Goal: Task Accomplishment & Management: Use online tool/utility

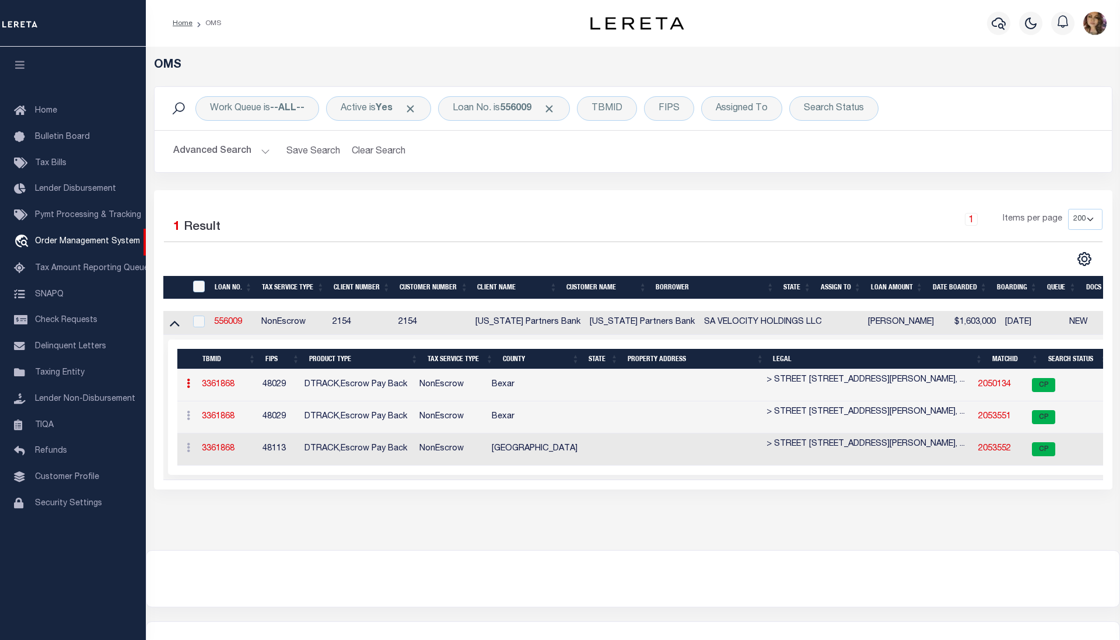
select select "200"
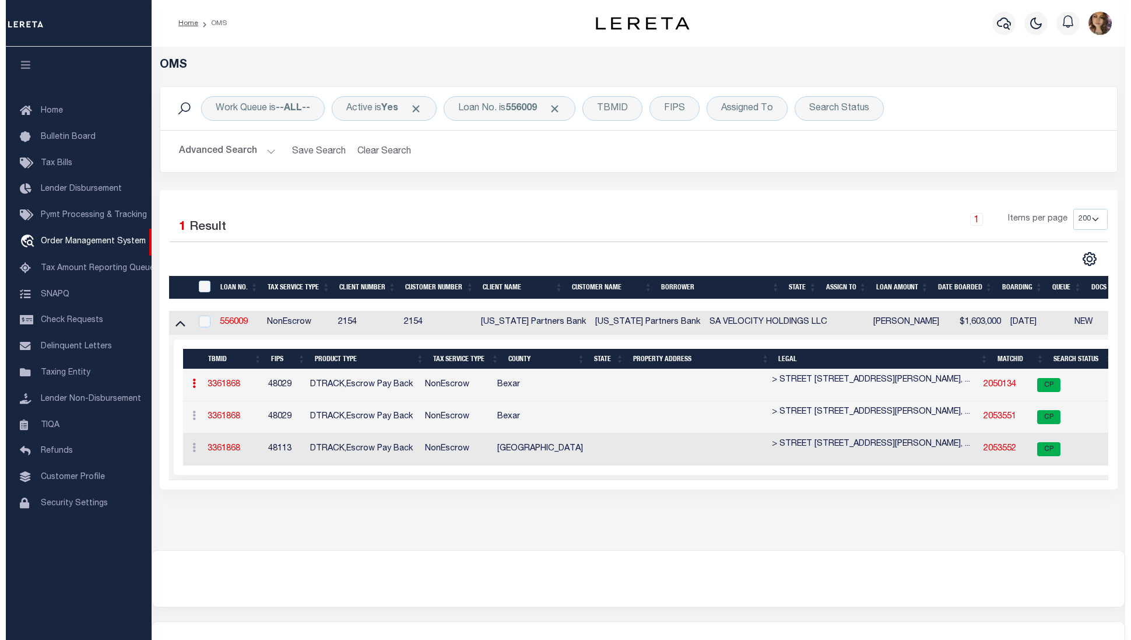
scroll to position [0, 243]
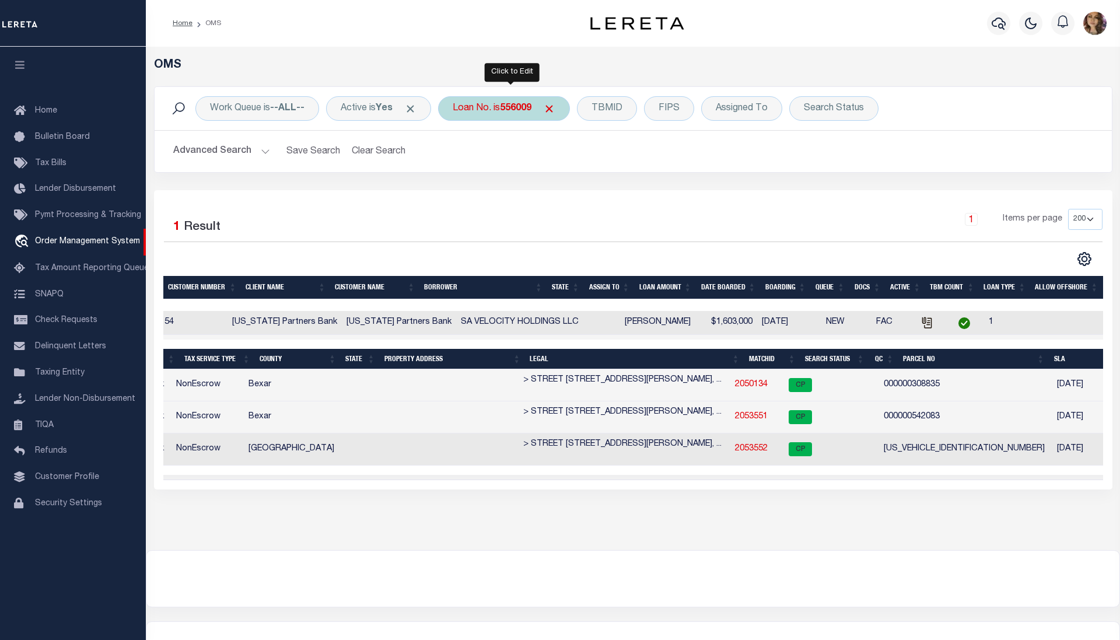
click at [495, 114] on div "Loan No. is 556009" at bounding box center [504, 108] width 132 height 24
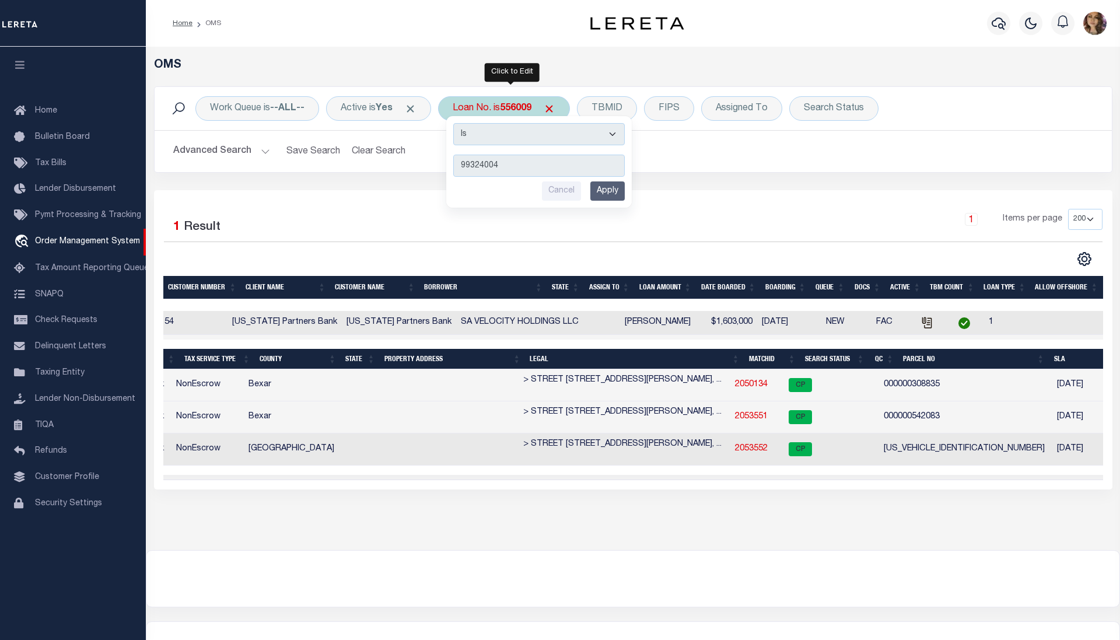
type input "993240042"
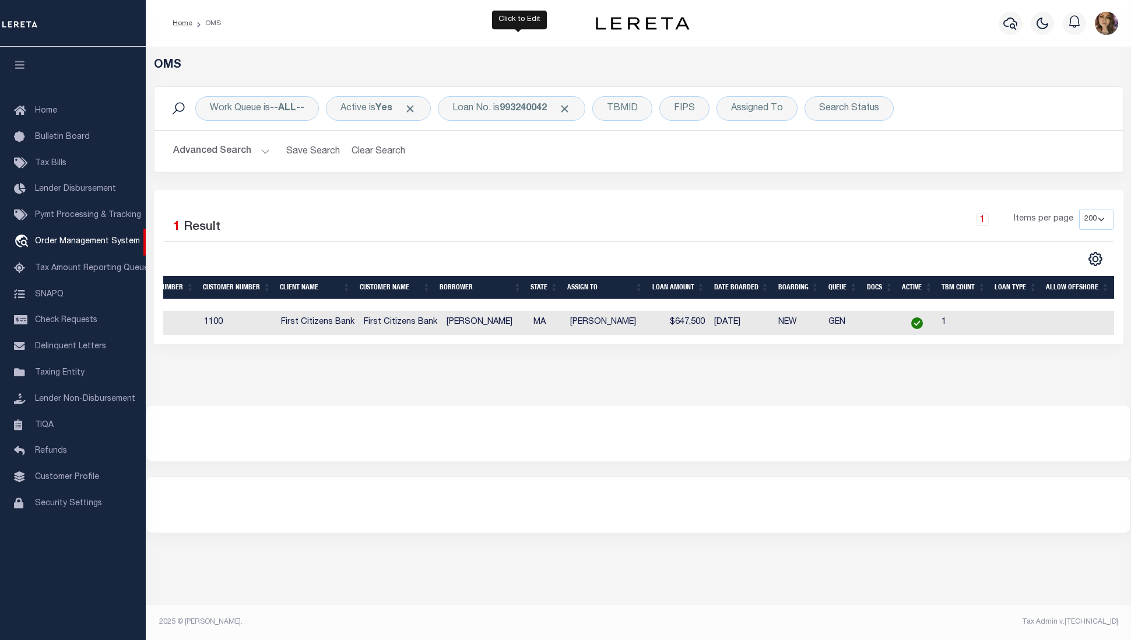
scroll to position [0, 199]
drag, startPoint x: 430, startPoint y: 348, endPoint x: 363, endPoint y: 345, distance: 67.1
click at [363, 344] on div "Selected 1 Result 1 Items per page 10 25 50 100 200" at bounding box center [639, 267] width 970 height 154
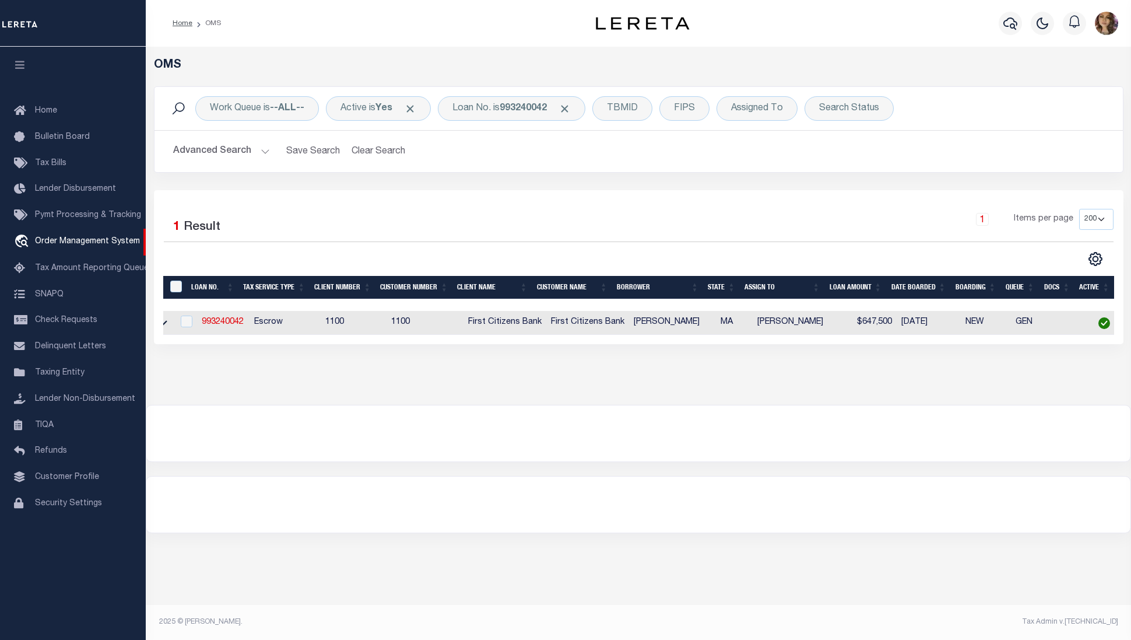
scroll to position [0, 0]
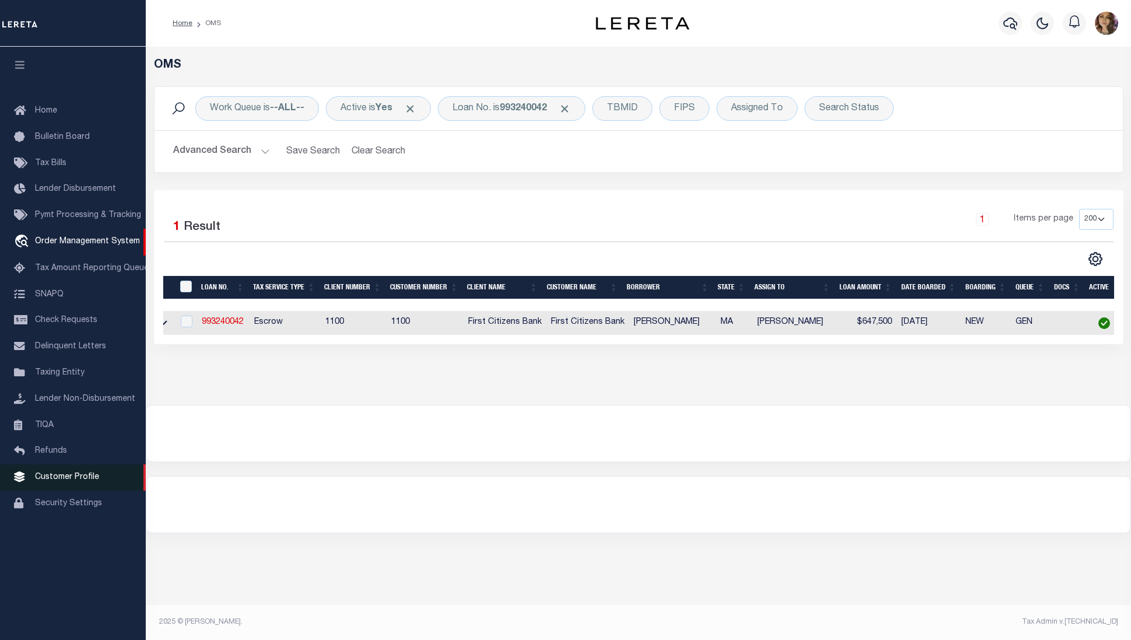
click at [76, 481] on span "Customer Profile" at bounding box center [67, 477] width 64 height 8
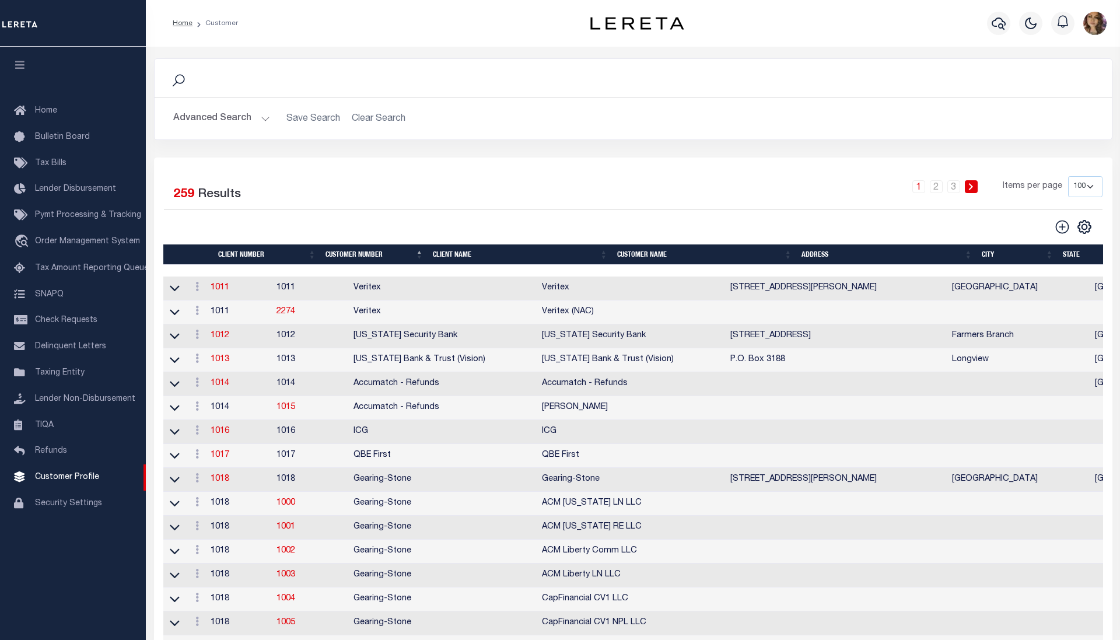
click at [264, 117] on button "Advanced Search" at bounding box center [221, 118] width 97 height 23
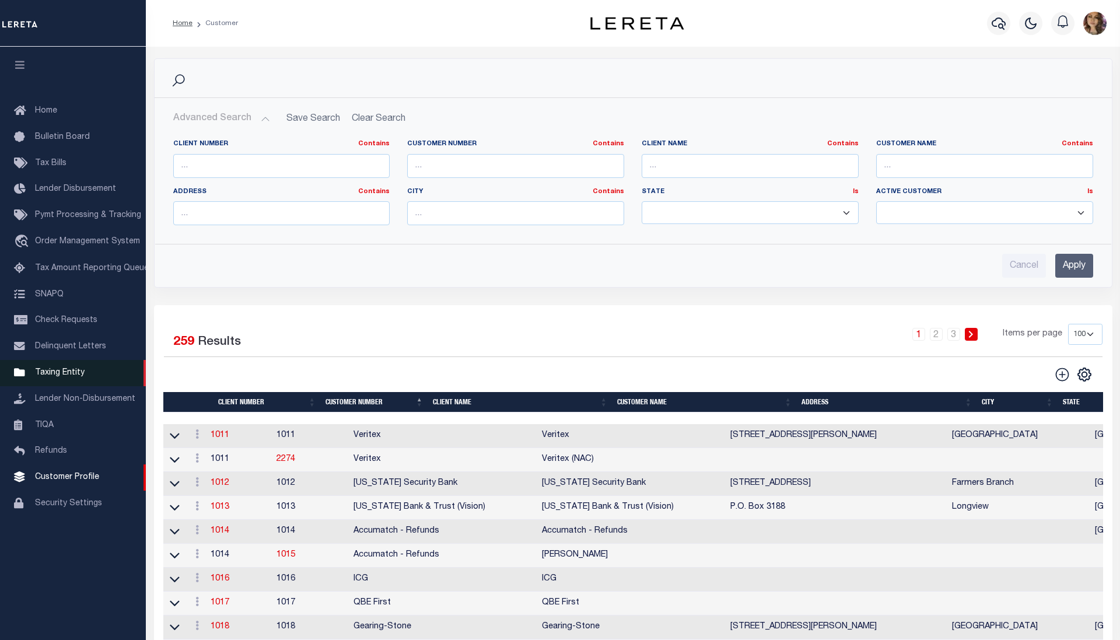
click at [62, 373] on span "Taxing Entity" at bounding box center [60, 373] width 50 height 8
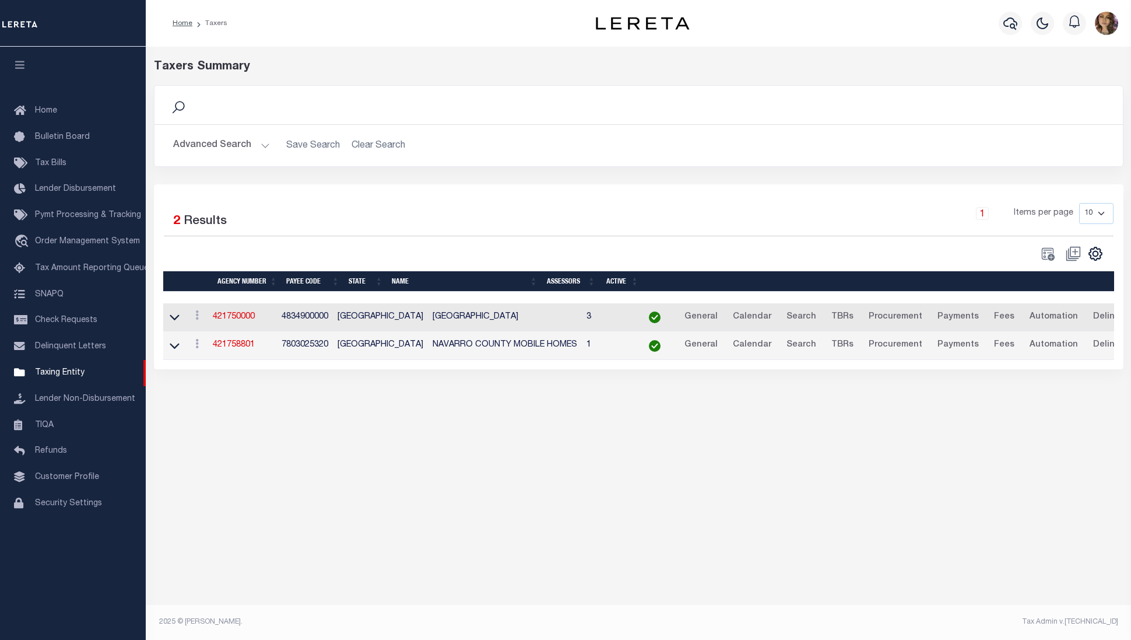
click at [267, 145] on button "Advanced Search" at bounding box center [221, 145] width 97 height 23
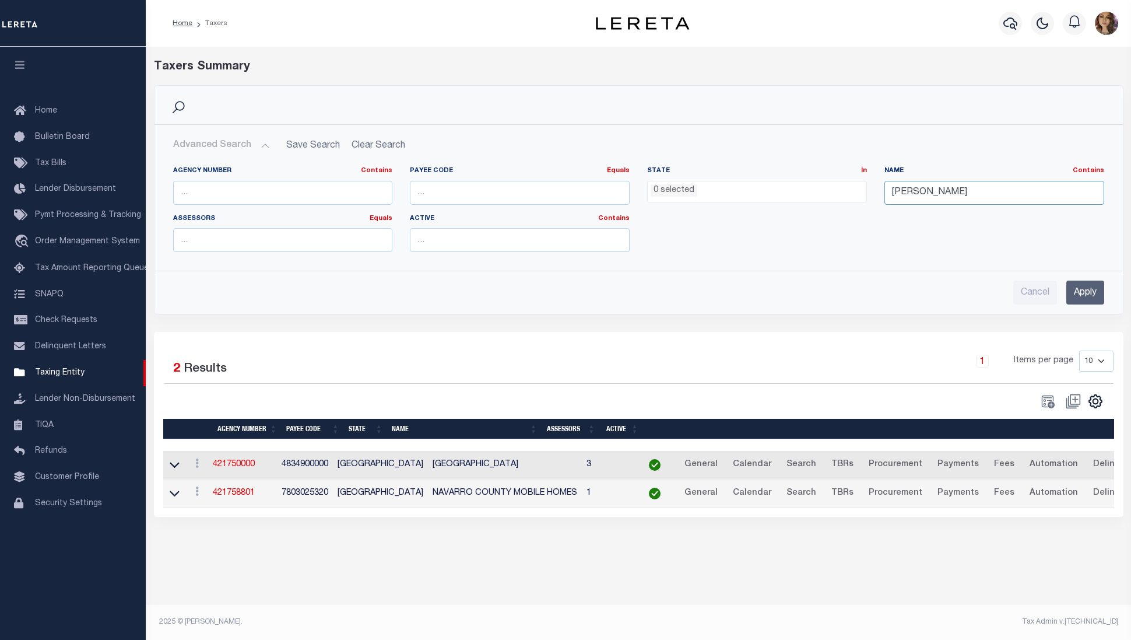
drag, startPoint x: 939, startPoint y: 192, endPoint x: 878, endPoint y: 195, distance: 61.3
click at [878, 195] on div "Name Contains Contains Is navarro" at bounding box center [994, 190] width 237 height 48
drag, startPoint x: 941, startPoint y: 192, endPoint x: 850, endPoint y: 197, distance: 91.7
click at [850, 197] on div "Agency Number Contains Contains Is Payee Code Equals Equals Is Not Equal To Is …" at bounding box center [638, 213] width 949 height 95
type input "cambridge"
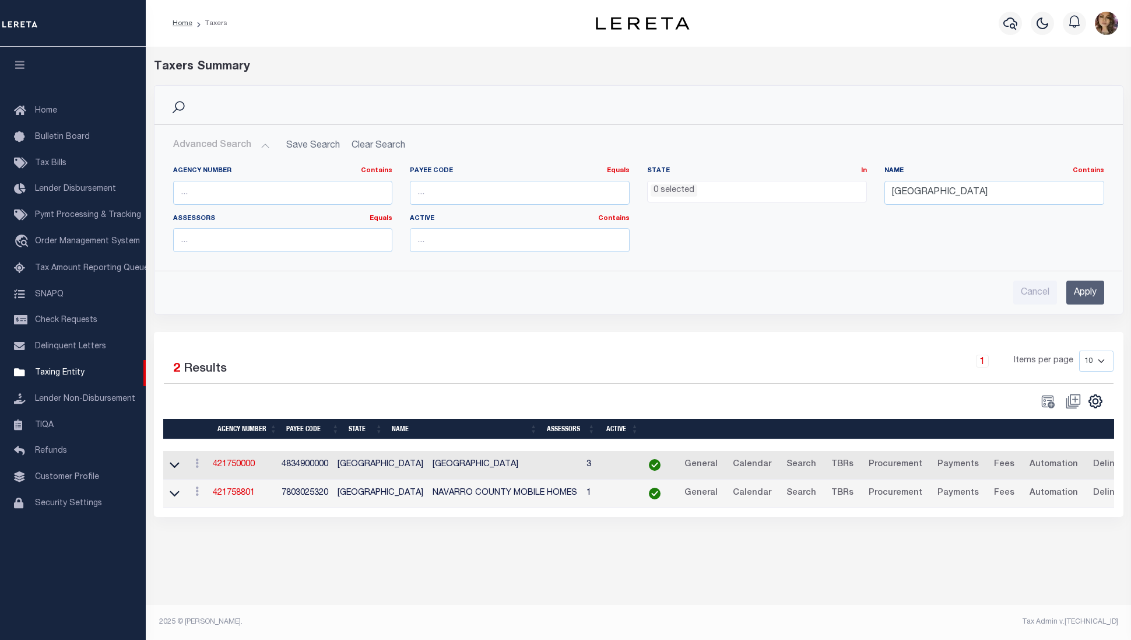
click at [1089, 296] on input "Apply" at bounding box center [1086, 293] width 38 height 24
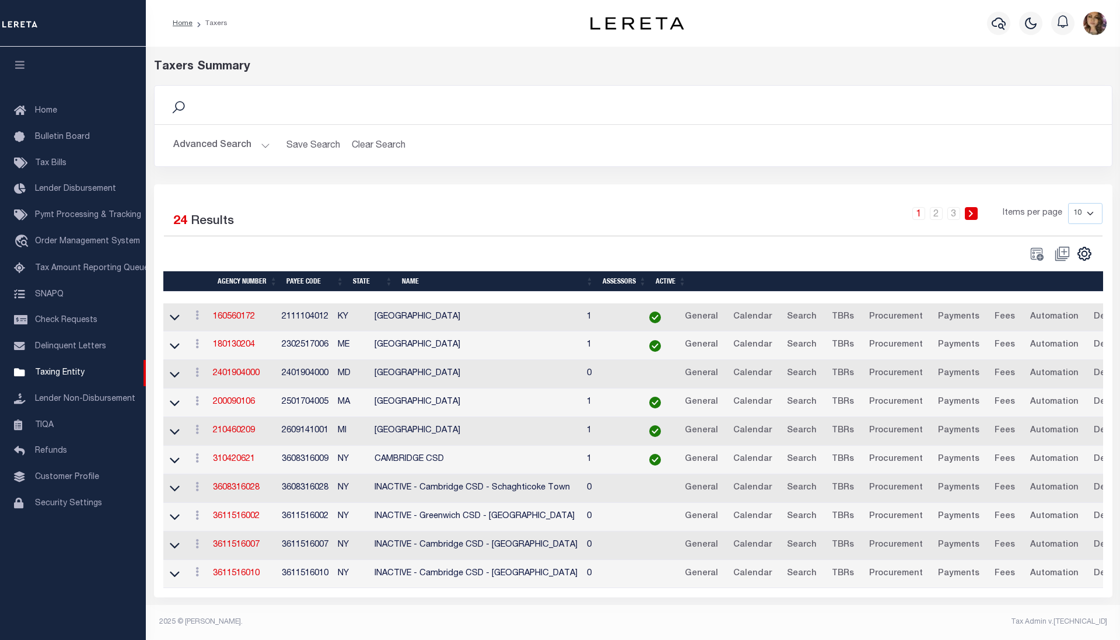
click at [546, 128] on div "Advanced Search Save Search Clear Search tblPayees_dynamictable_____DefaultSave…" at bounding box center [633, 145] width 957 height 41
click at [69, 246] on span "Order Management System" at bounding box center [87, 241] width 105 height 8
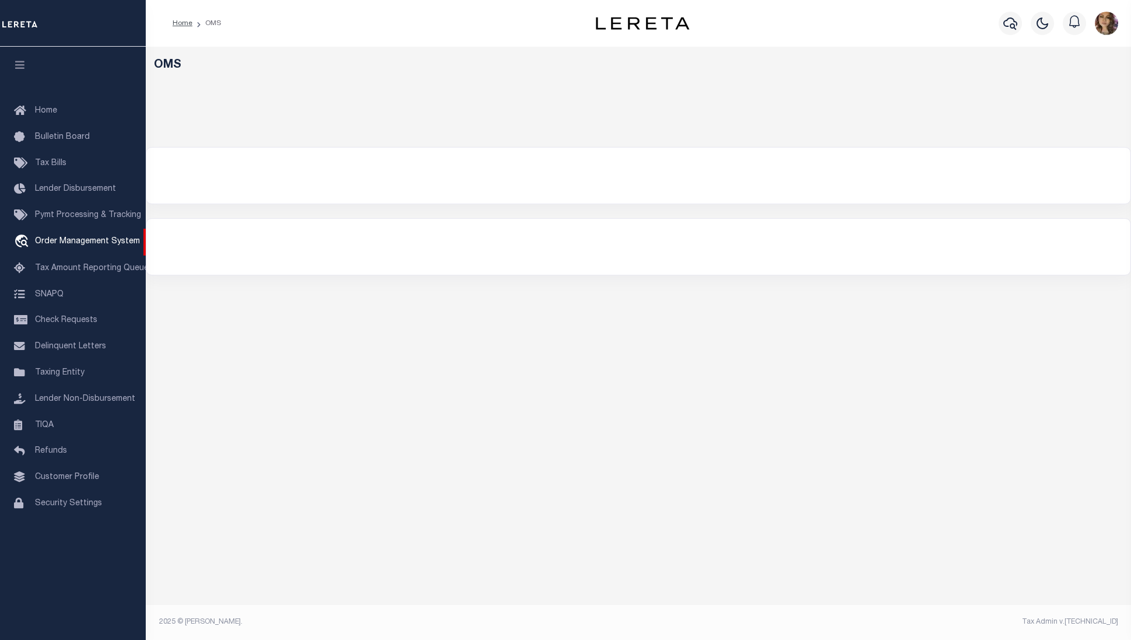
select select "200"
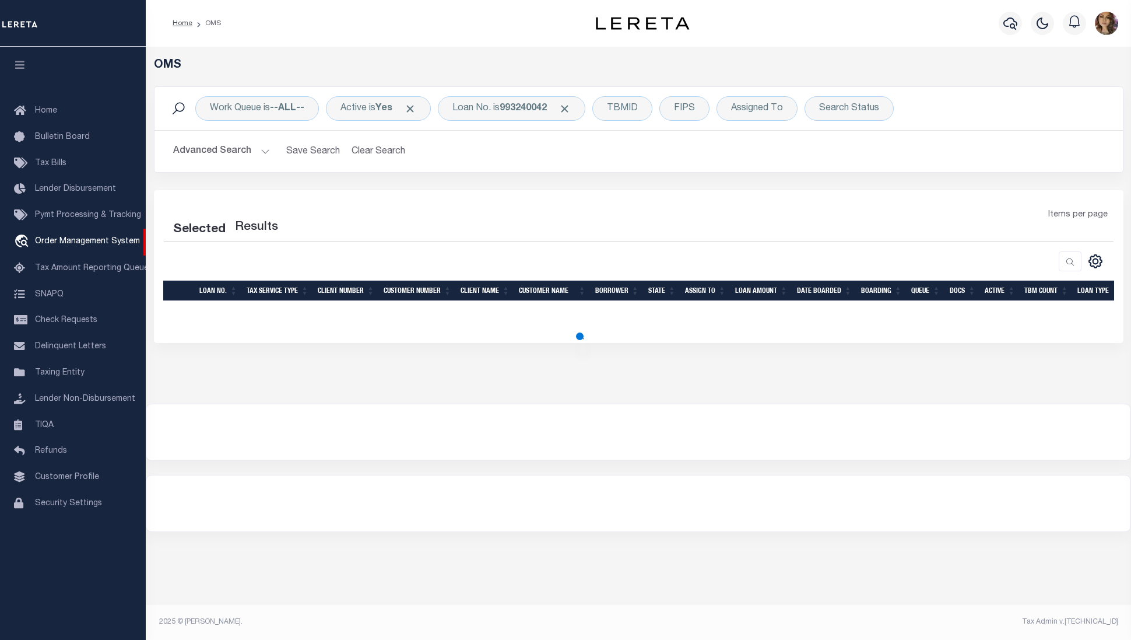
select select "200"
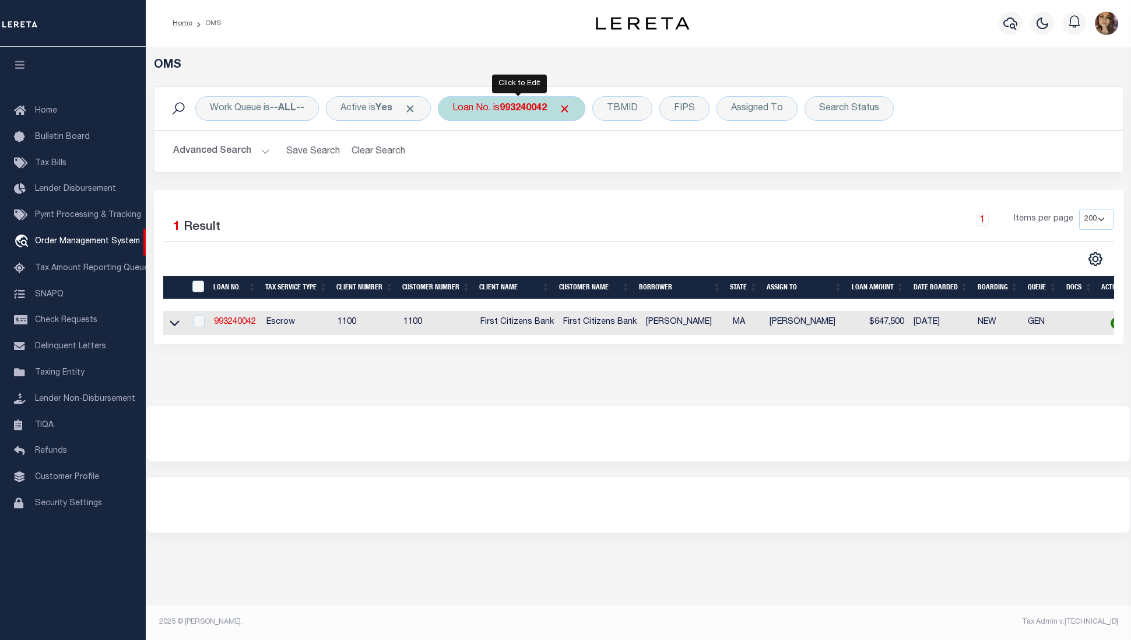
click at [505, 112] on div "Loan No. is 993240042" at bounding box center [512, 108] width 148 height 24
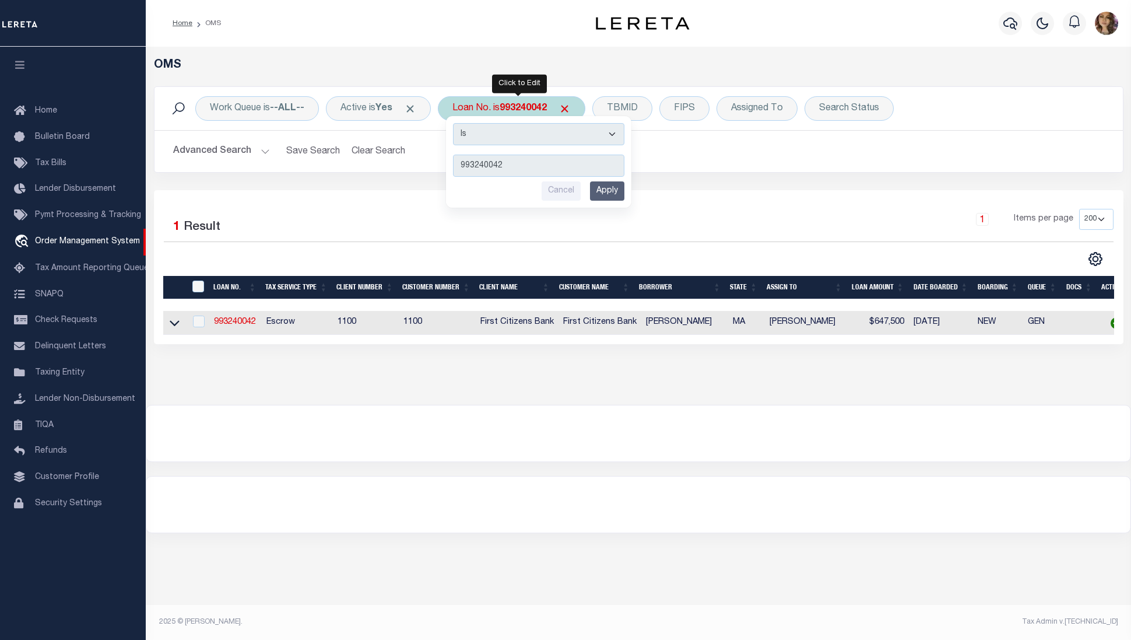
type input "48011"
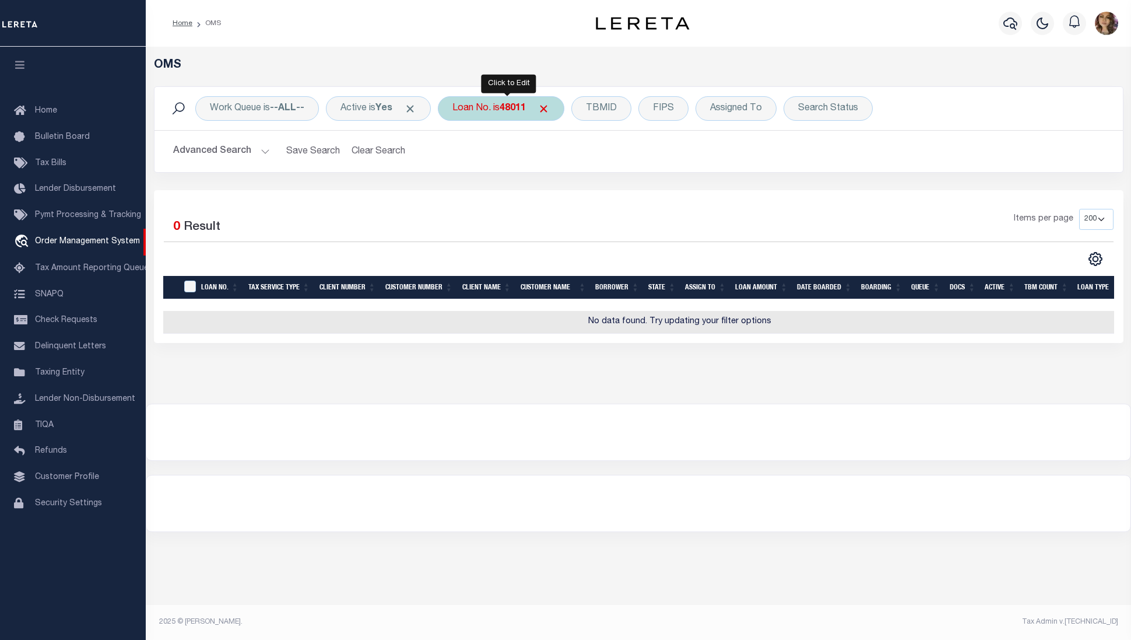
click at [503, 108] on div "Loan No. is 48011" at bounding box center [501, 108] width 127 height 24
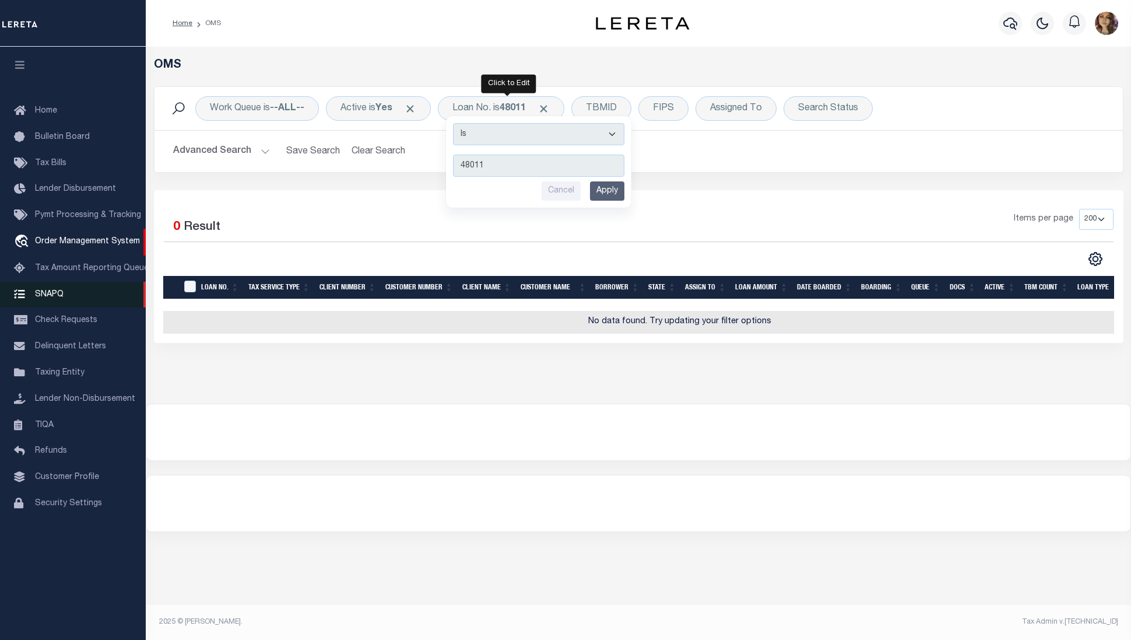
type input "48011"
click at [503, 166] on input "48011" at bounding box center [538, 166] width 171 height 22
drag, startPoint x: 509, startPoint y: 164, endPoint x: 428, endPoint y: 173, distance: 82.1
click at [428, 173] on div "Work Queue is --ALL-- Active is Yes Loan No. is 48011 Is Contains 48011 Cancel …" at bounding box center [639, 129] width 970 height 86
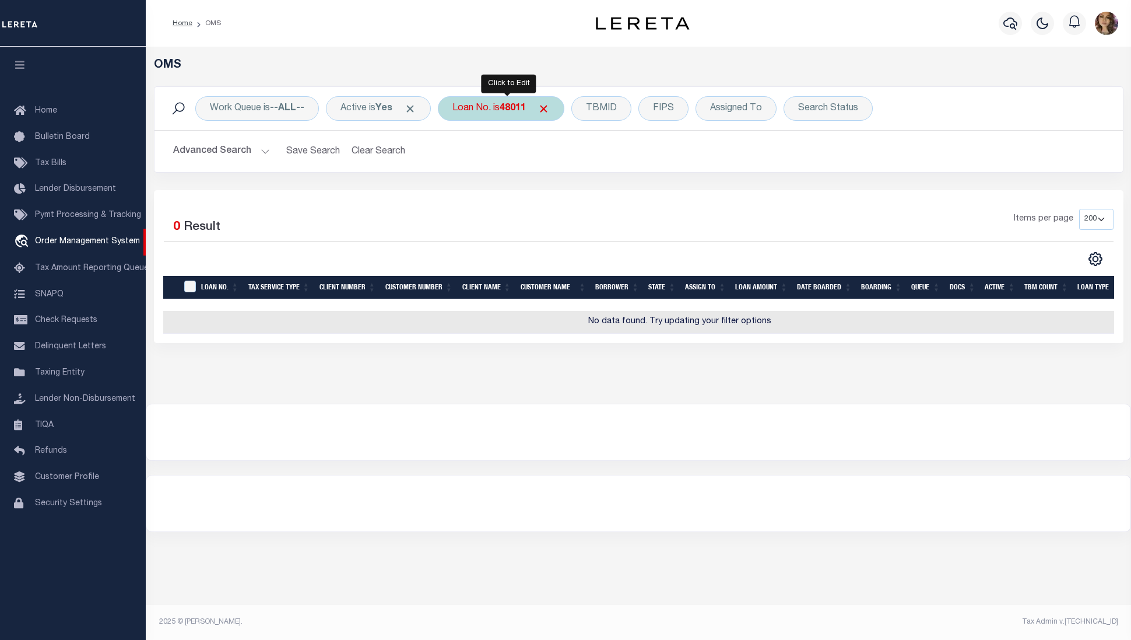
click at [476, 110] on div "Loan No. is 48011 Is Contains 48011 Cancel Apply" at bounding box center [501, 108] width 127 height 24
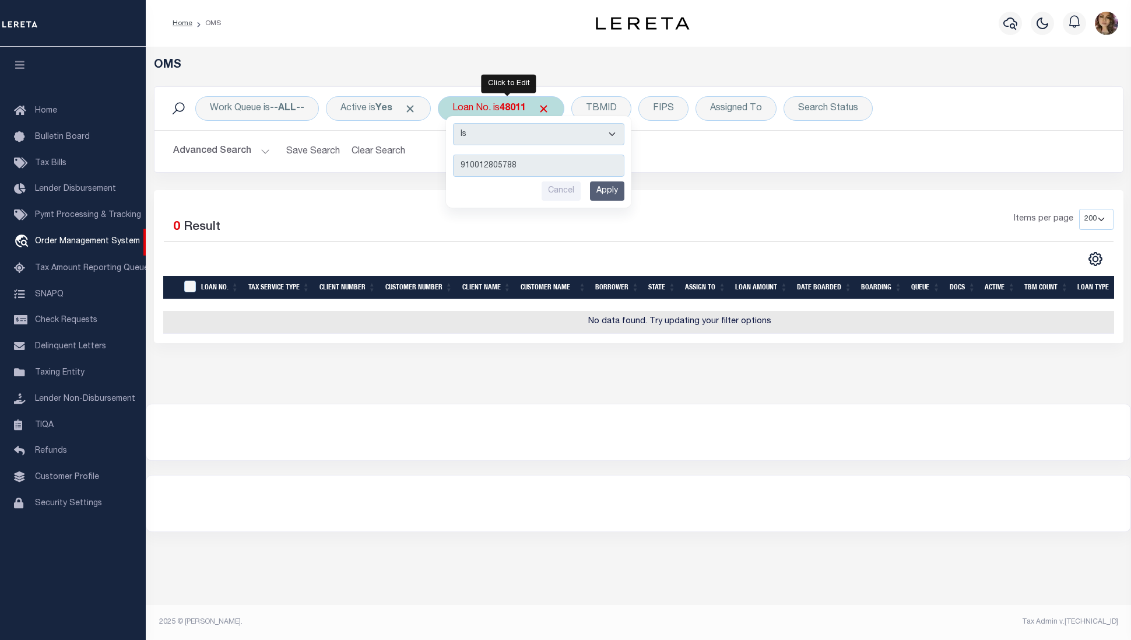
type input "910012805788"
click at [617, 188] on input "Apply" at bounding box center [607, 190] width 34 height 19
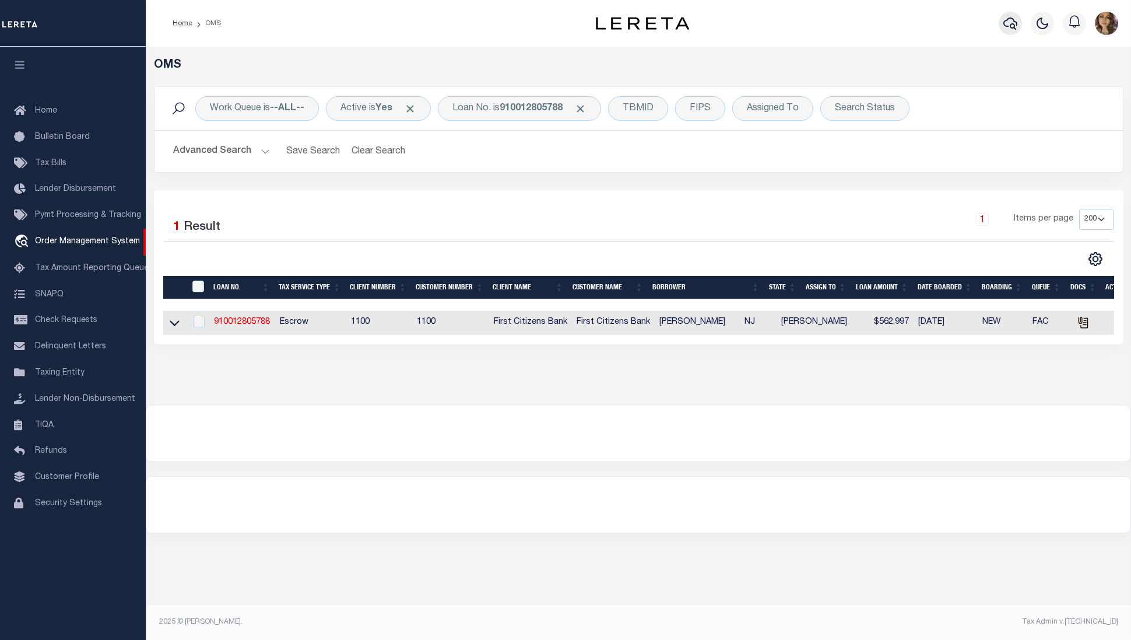
click at [1011, 22] on icon "button" at bounding box center [1011, 23] width 14 height 14
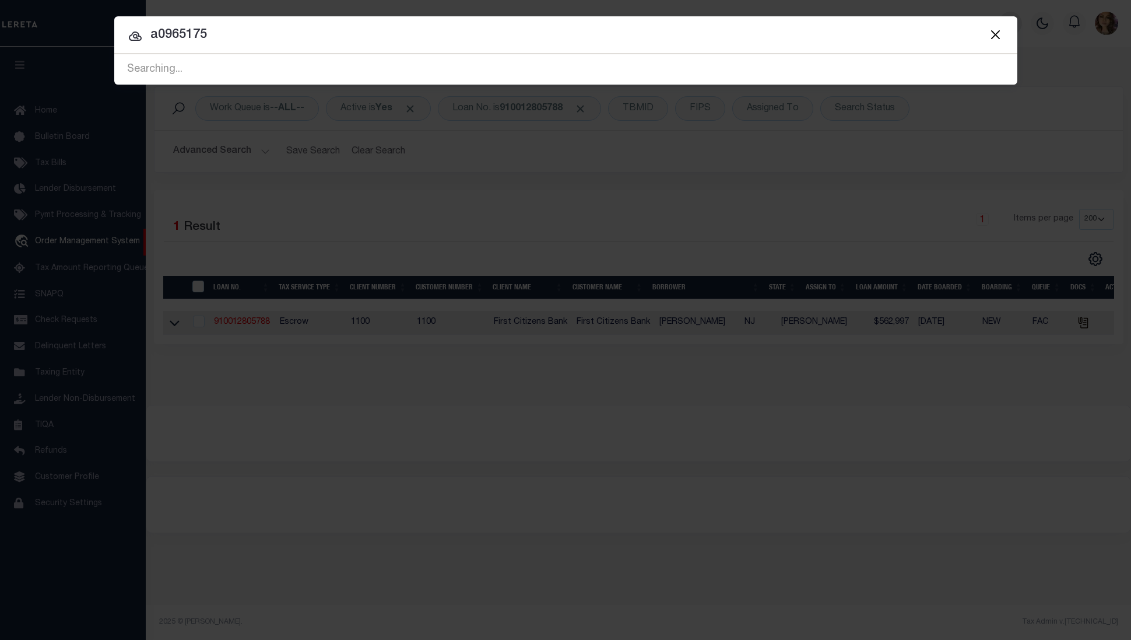
type input "a0965175"
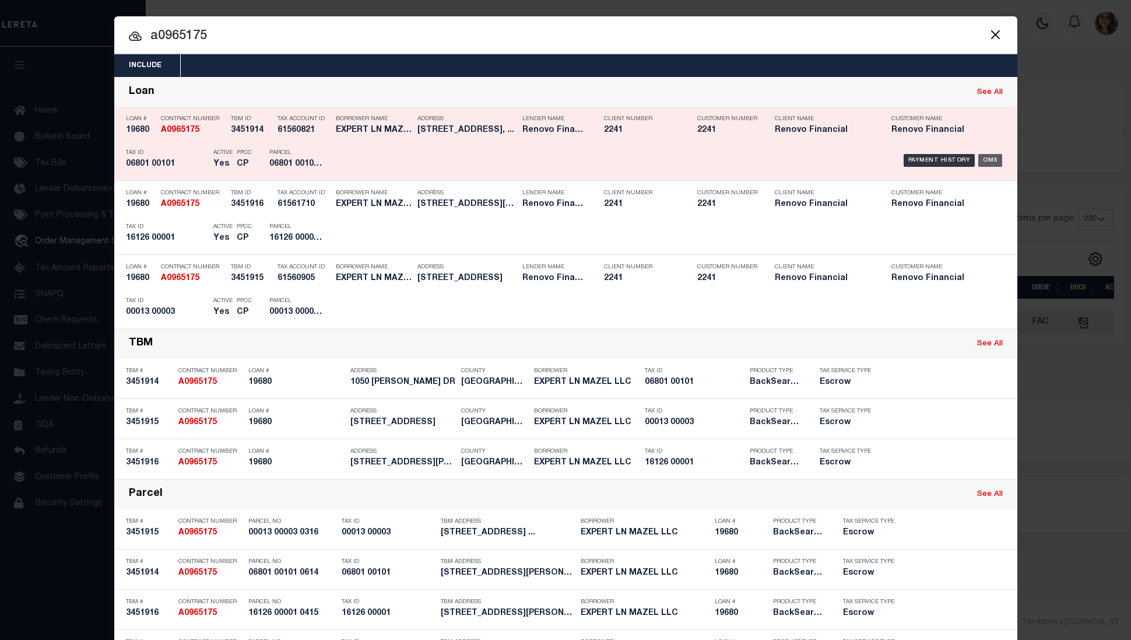
click at [986, 156] on div "OMS" at bounding box center [991, 160] width 24 height 13
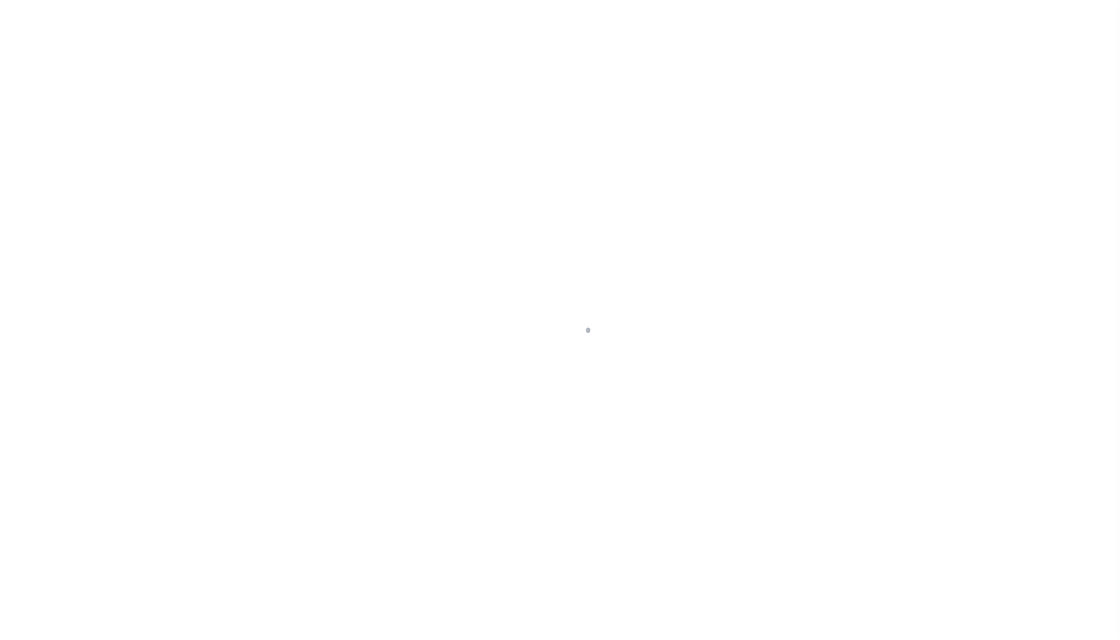
select select "400"
select select "Escrow"
type input "1050 Alexander Drive"
select select
type input "Vineland, NJ 08361"
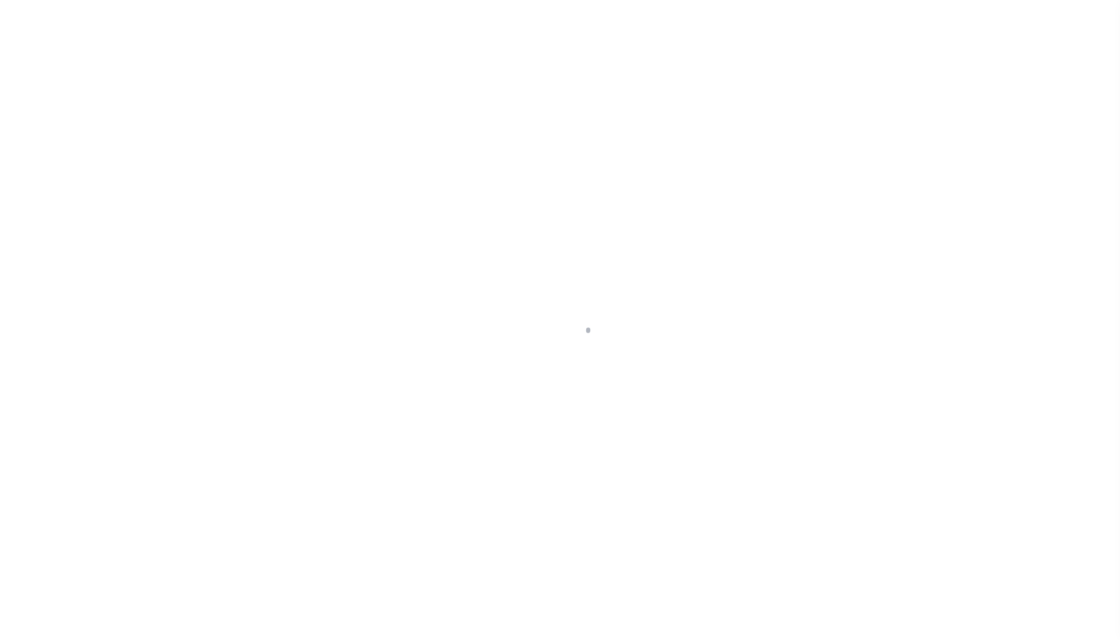
type input "a0kUS00000BjAzN"
type input "NJ"
select select
type textarea "LEGAL REQUIRED"
select select "25066"
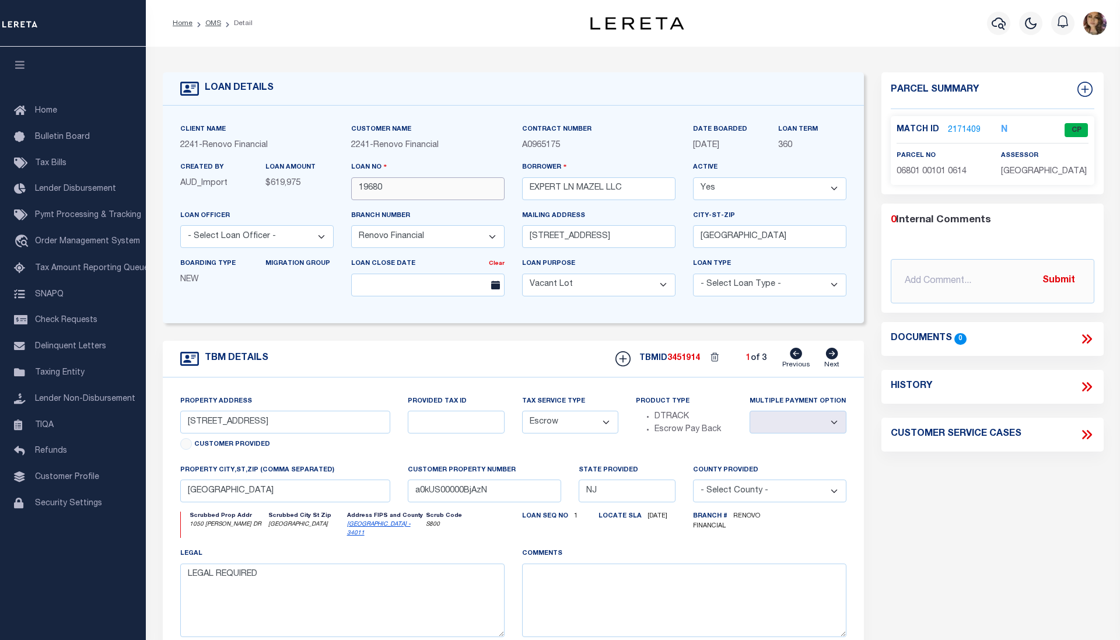
drag, startPoint x: 387, startPoint y: 192, endPoint x: 360, endPoint y: 191, distance: 26.8
click at [360, 191] on input "19680" at bounding box center [427, 188] width 153 height 23
click at [61, 241] on span "Order Management System" at bounding box center [87, 241] width 105 height 8
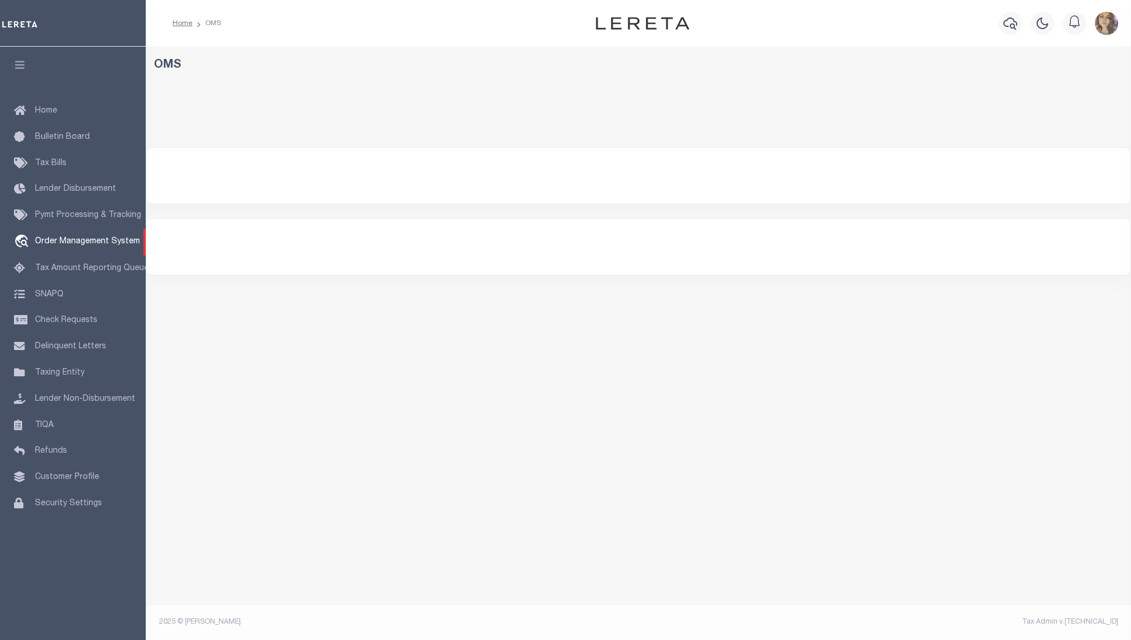
select select "200"
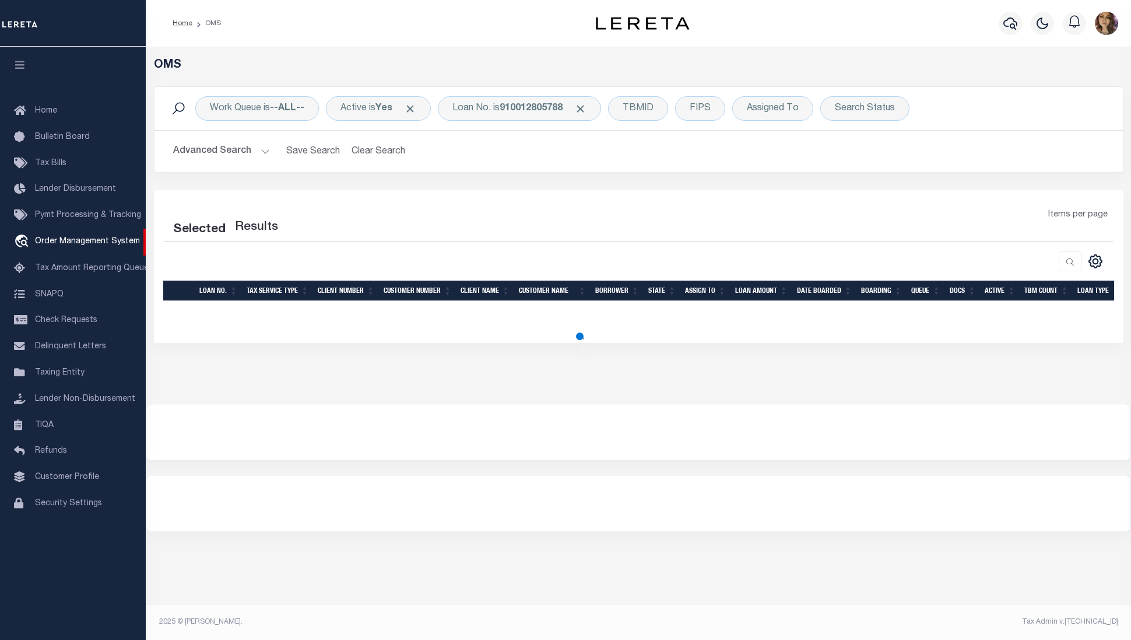
select select "200"
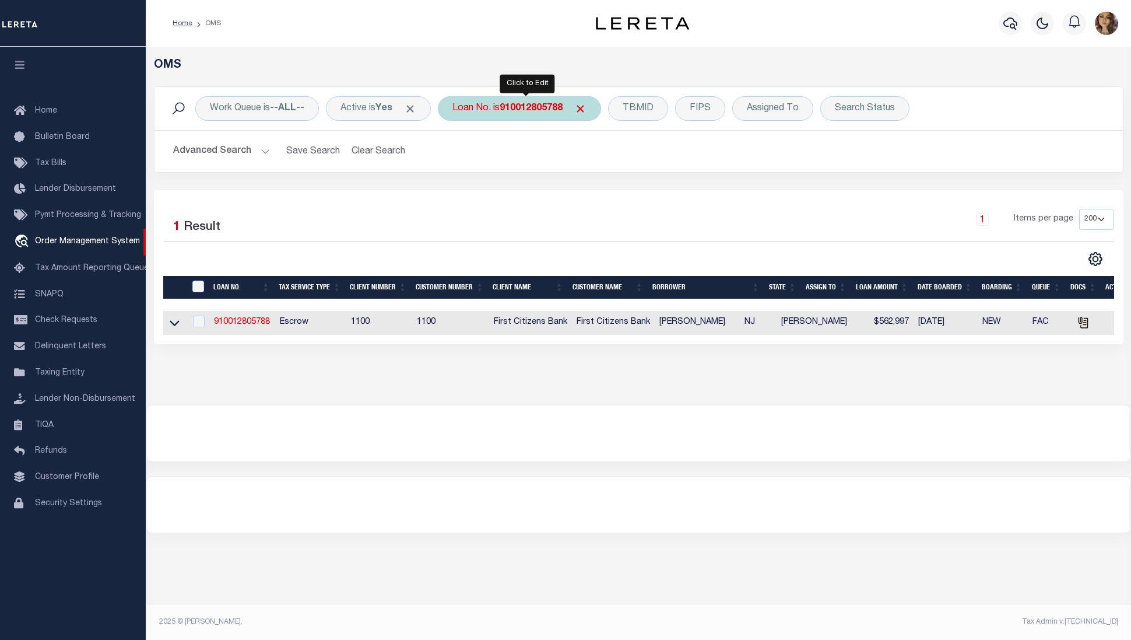
click at [500, 100] on div "Loan No. is 910012805788" at bounding box center [519, 108] width 163 height 24
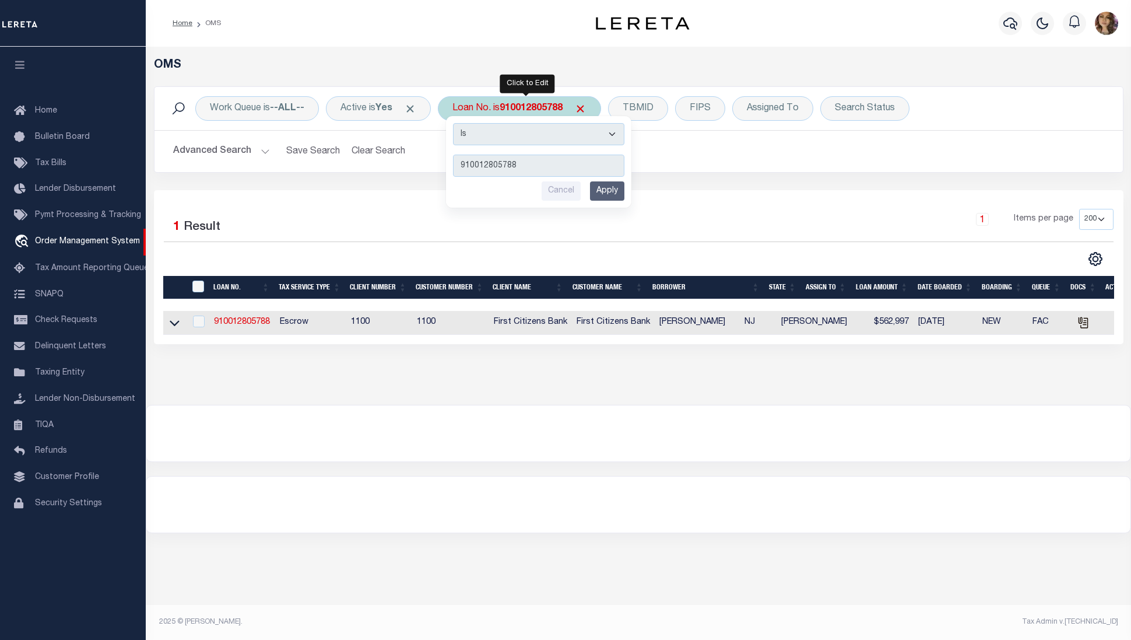
type input "19680"
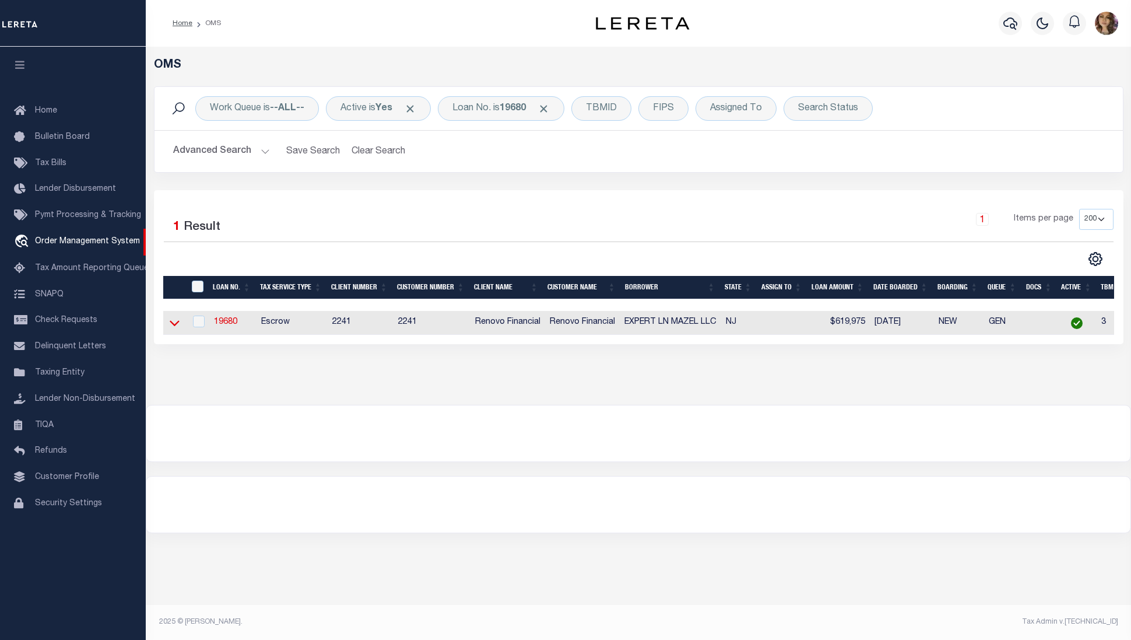
click at [171, 327] on icon at bounding box center [175, 323] width 10 height 12
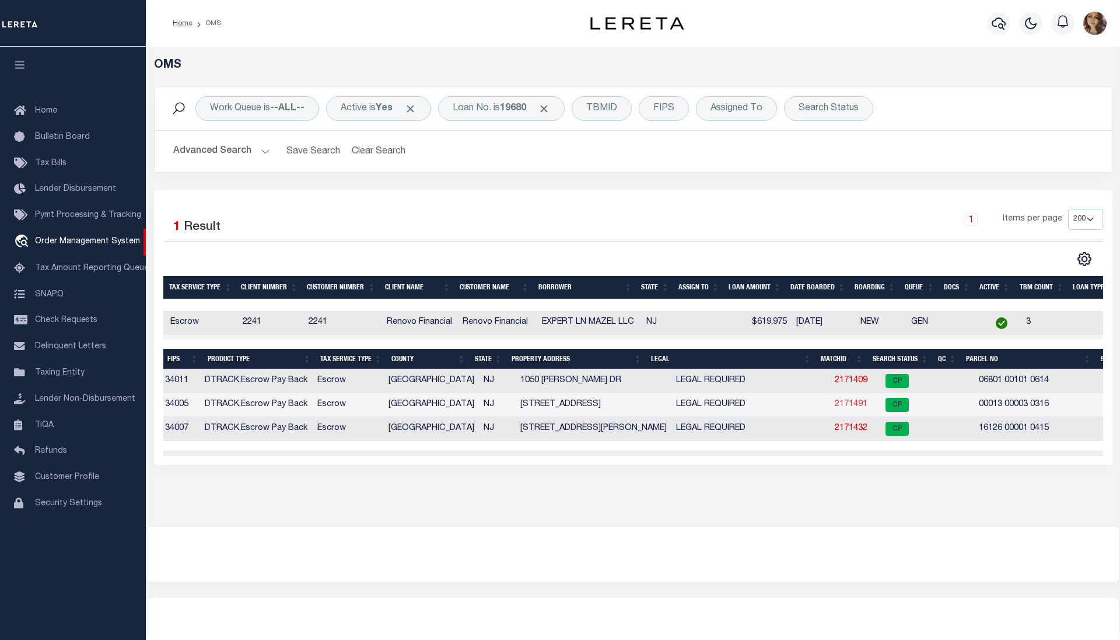
click at [838, 407] on link "2171491" at bounding box center [851, 404] width 33 height 8
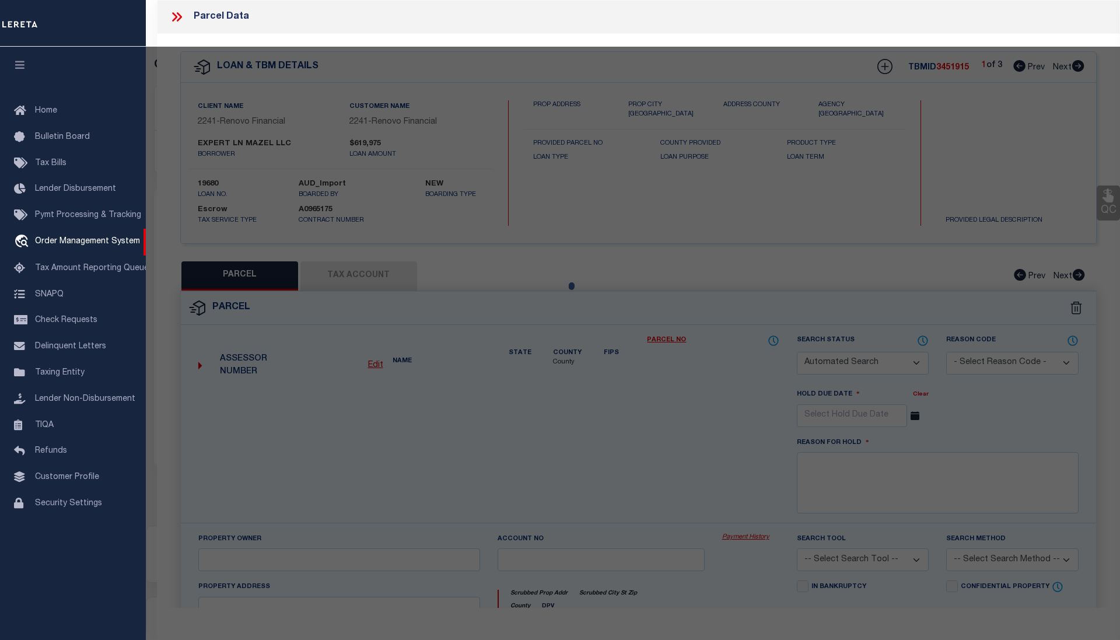
checkbox input "false"
select select "CP"
type input "HOLLYFORD ENTERPRISES INC"
select select "ATL"
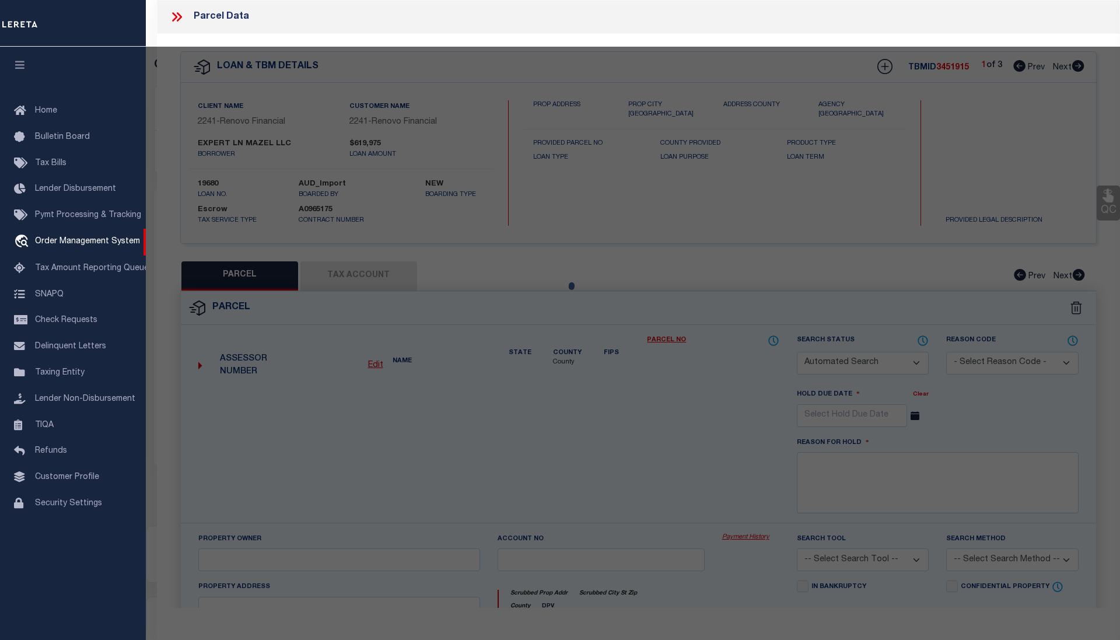
select select "ADD"
type input "1101 MARNE HWY"
checkbox input "false"
type input "HAINESPORT, NJ 08036"
type textarea "ADDITIONAL LOTS: L11"
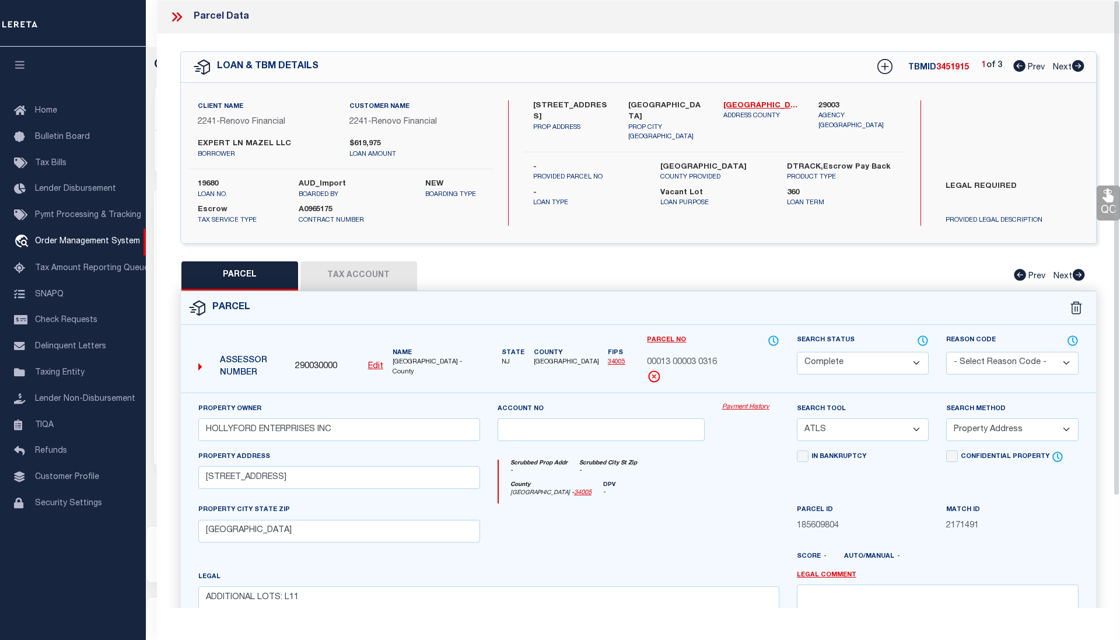
click at [756, 404] on link "Payment History" at bounding box center [750, 407] width 57 height 10
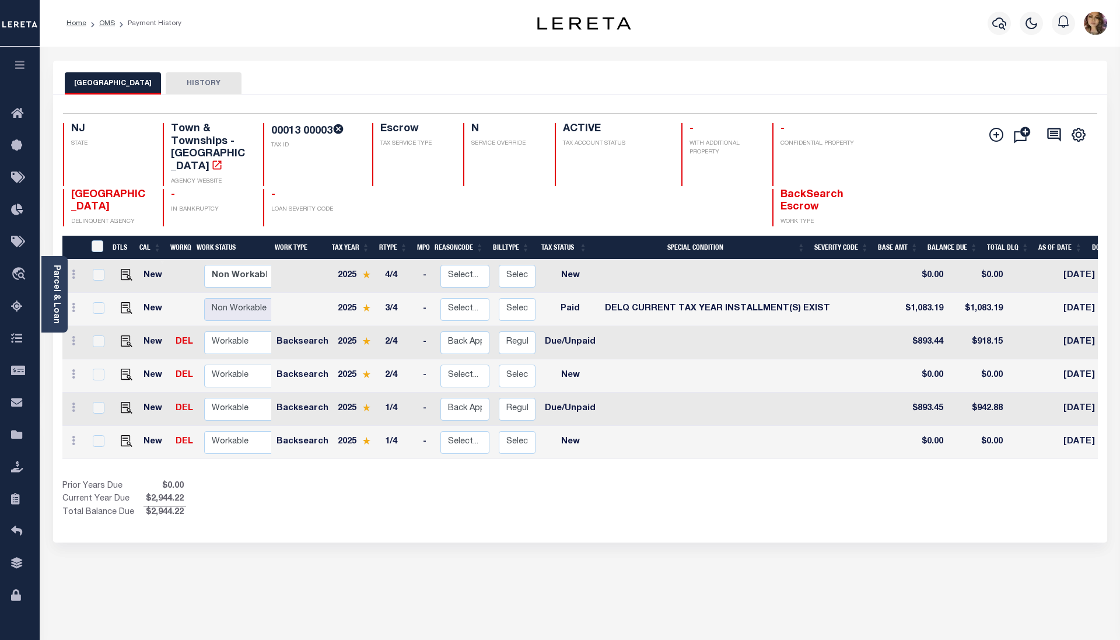
drag, startPoint x: 772, startPoint y: 454, endPoint x: 832, endPoint y: 462, distance: 60.0
click at [832, 462] on div "DTLS CAL WorkQ Work Status Work Type Tax Year RType MPO ReasonCode BillType Tax…" at bounding box center [579, 377] width 1035 height 283
drag, startPoint x: 826, startPoint y: 455, endPoint x: 899, endPoint y: 456, distance: 72.3
click at [899, 456] on div "DTLS CAL WorkQ Work Status Work Type Tax Year RType MPO ReasonCode BillType Tax…" at bounding box center [579, 377] width 1035 height 283
click at [52, 273] on link "Parcel & Loan" at bounding box center [56, 294] width 8 height 59
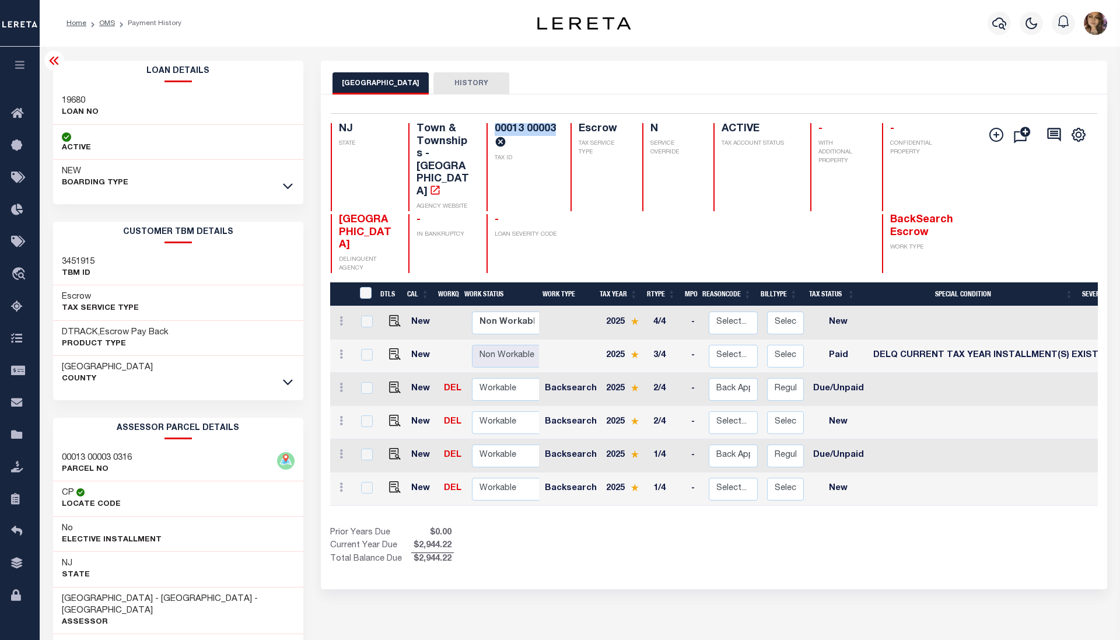
drag, startPoint x: 495, startPoint y: 128, endPoint x: 558, endPoint y: 122, distance: 63.9
click at [558, 122] on div "Selected 6 Results 1 Items per page 25 50 100 NJ STATE Town & Townships - NJ AG…" at bounding box center [713, 193] width 785 height 160
copy h4 "00013 00003"
